Goal: Task Accomplishment & Management: Use online tool/utility

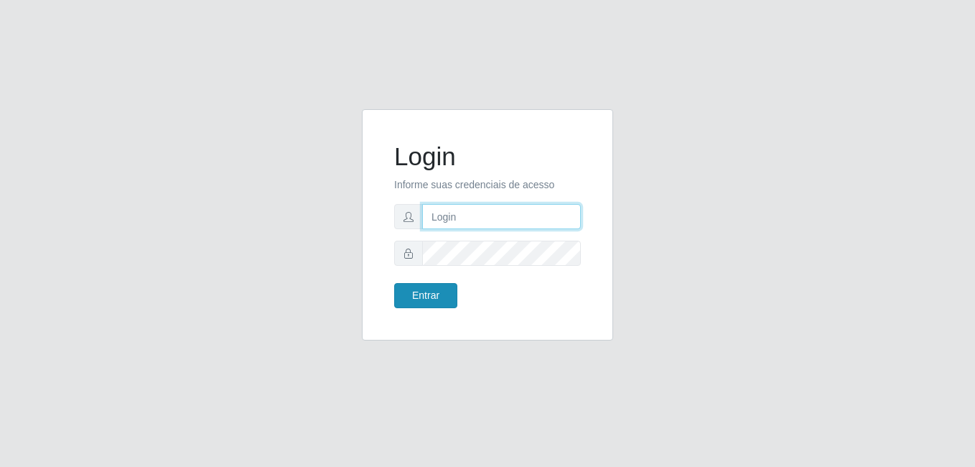
type input "heloisa@bessa"
click at [427, 290] on button "Entrar" at bounding box center [425, 295] width 63 height 25
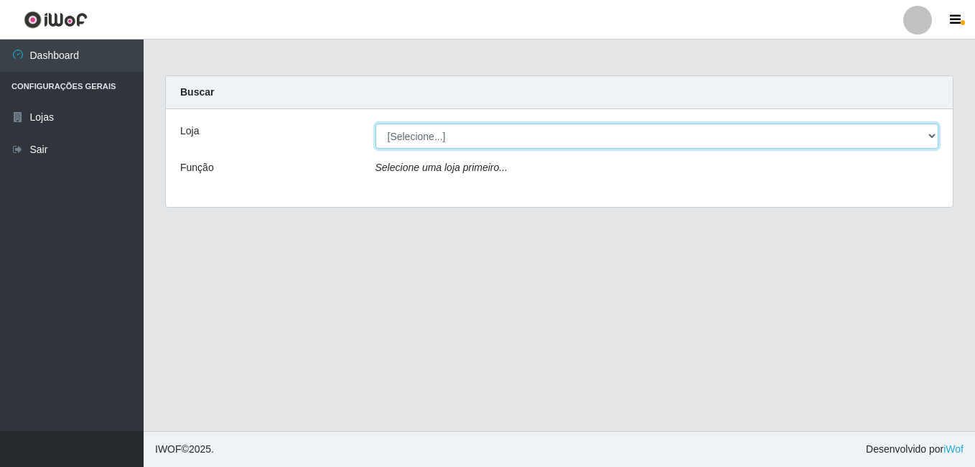
click at [933, 131] on select "[Selecione...] Bemais Supermercados - B9 Bessa" at bounding box center [658, 136] width 564 height 25
select select "410"
click at [376, 124] on select "[Selecione...] Bemais Supermercados - B9 Bessa" at bounding box center [658, 136] width 564 height 25
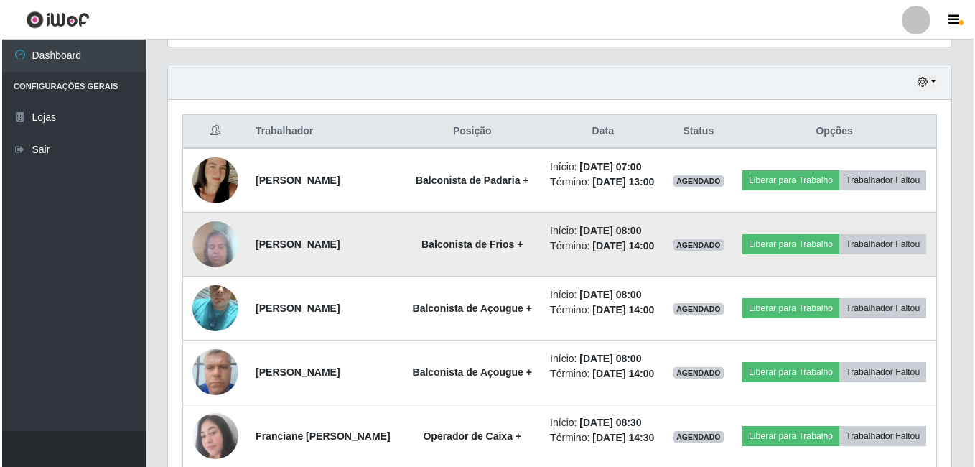
scroll to position [503, 0]
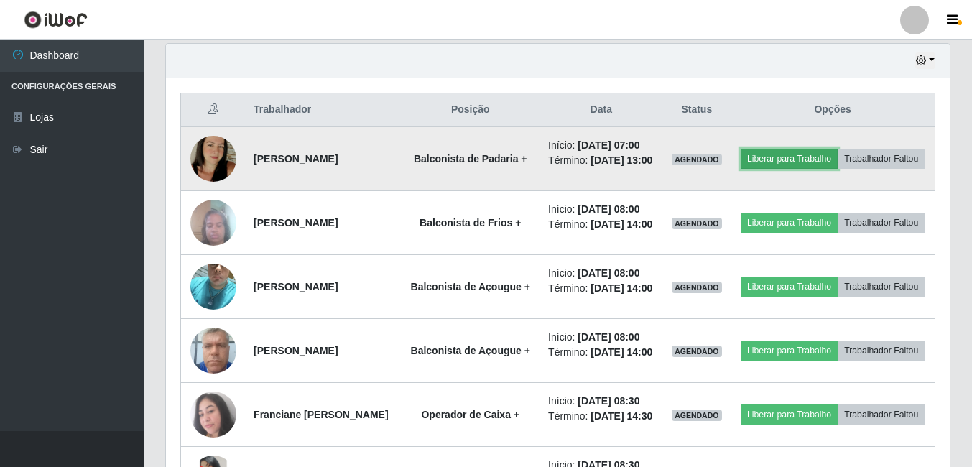
click at [837, 154] on button "Liberar para Trabalho" at bounding box center [788, 159] width 97 height 20
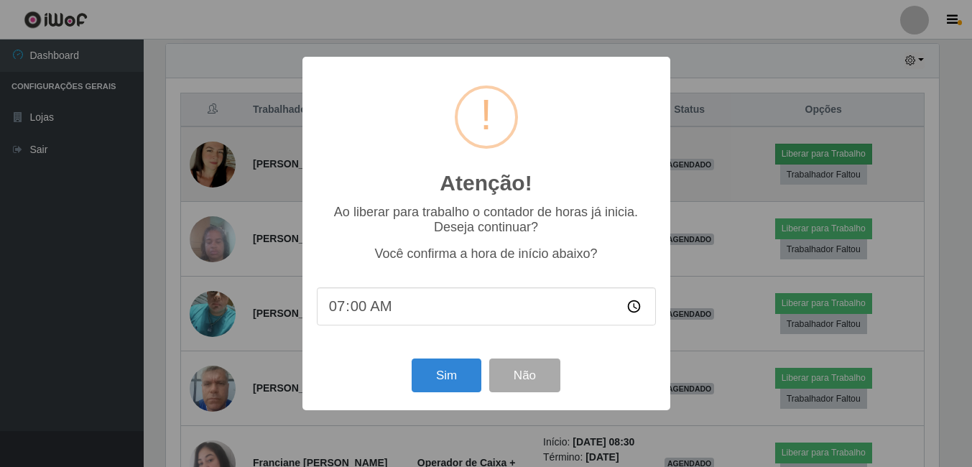
scroll to position [298, 776]
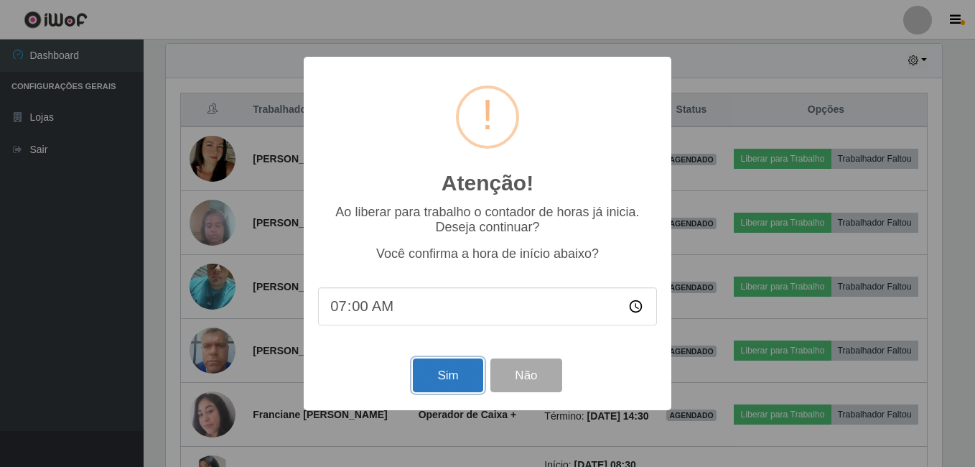
click at [461, 380] on button "Sim" at bounding box center [448, 375] width 70 height 34
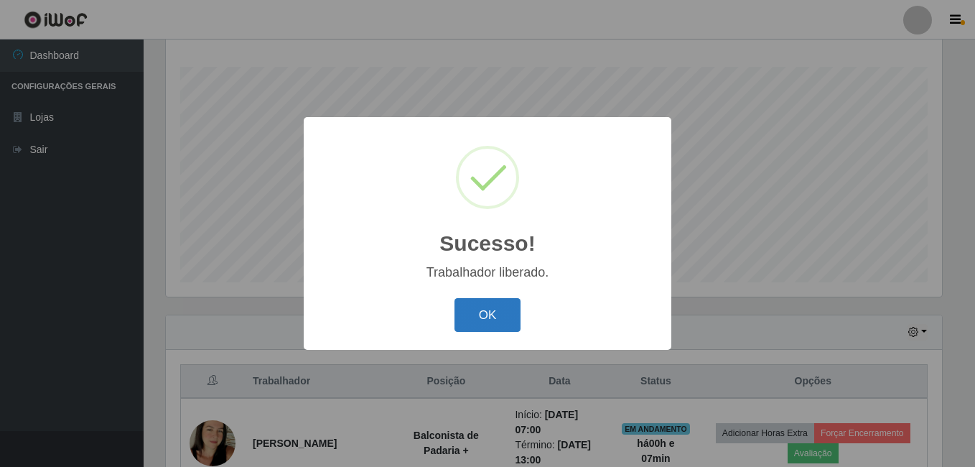
click at [498, 324] on button "OK" at bounding box center [488, 315] width 67 height 34
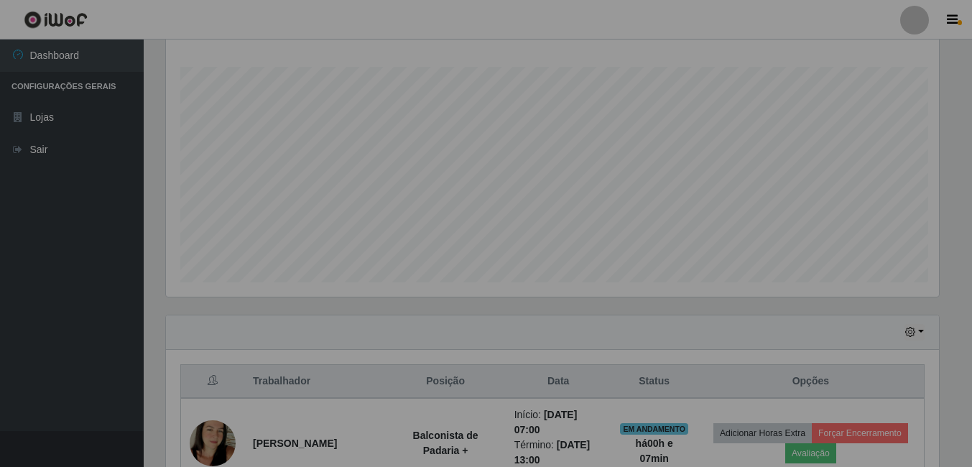
scroll to position [298, 783]
